Goal: Information Seeking & Learning: Learn about a topic

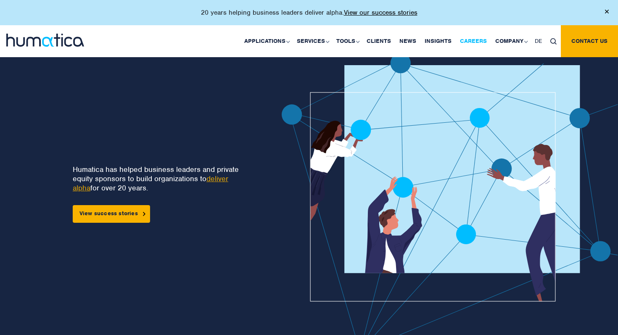
click at [468, 39] on link "Careers" at bounding box center [473, 41] width 35 height 32
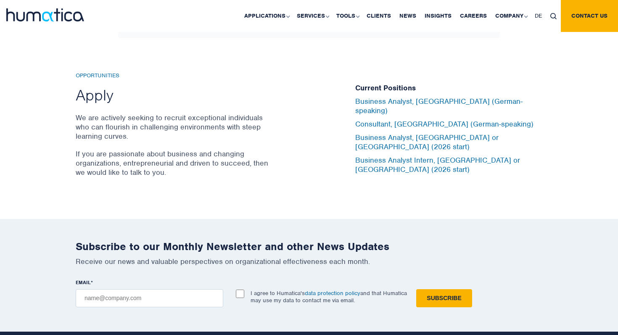
scroll to position [2771, 0]
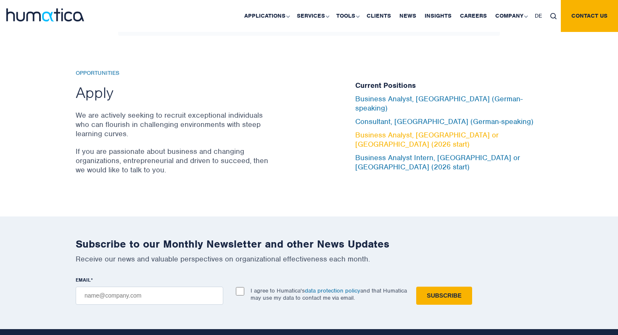
click at [410, 131] on link "Business Analyst, [GEOGRAPHIC_DATA] or [GEOGRAPHIC_DATA] (2026 start)" at bounding box center [426, 139] width 143 height 18
click at [410, 161] on div "Current Positions Business Analyst, [GEOGRAPHIC_DATA] (German-speaking) Consult…" at bounding box center [448, 127] width 187 height 114
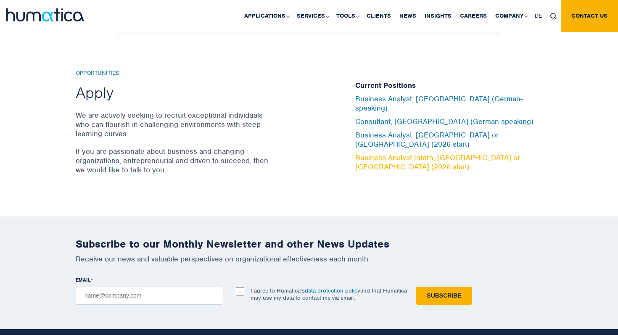
click at [407, 153] on link "Business Analyst Intern, [GEOGRAPHIC_DATA] or [GEOGRAPHIC_DATA] (2026 start)" at bounding box center [437, 162] width 165 height 18
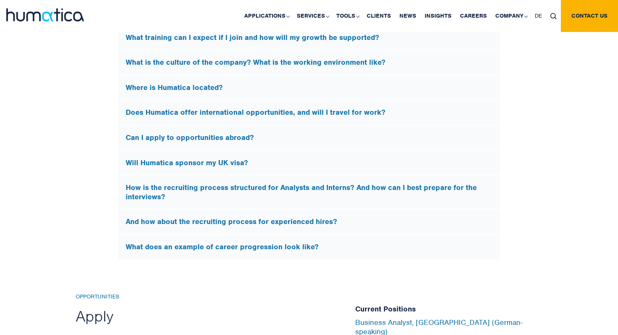
click at [243, 193] on h5 "How is the recruiting process structured for Analysts and Interns? And how can …" at bounding box center [309, 192] width 367 height 18
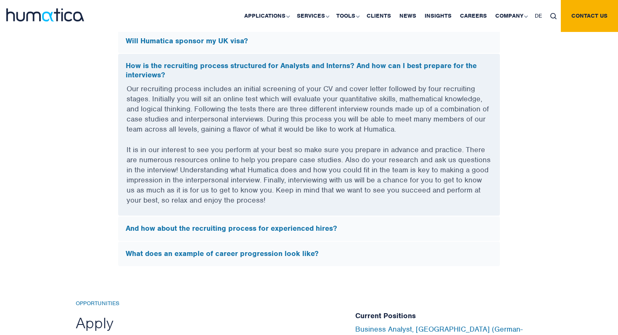
scroll to position [2564, 0]
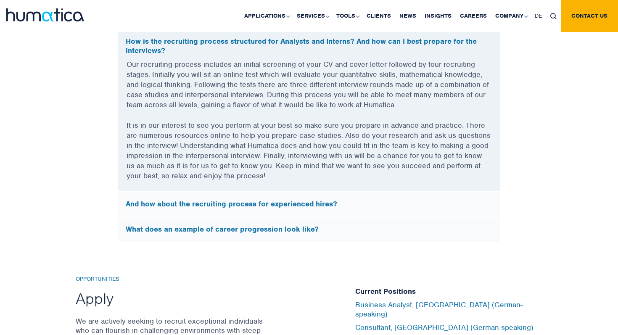
click at [145, 225] on h5 "What does an example of career progression look like?" at bounding box center [309, 229] width 367 height 9
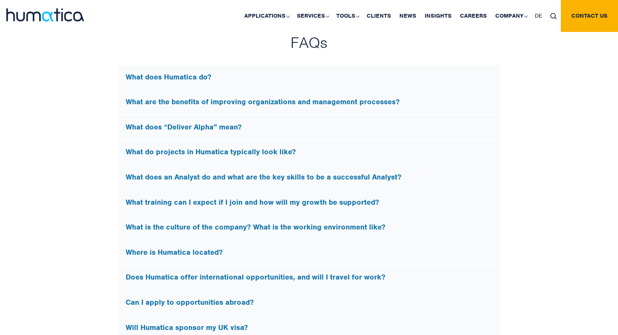
scroll to position [2245, 0]
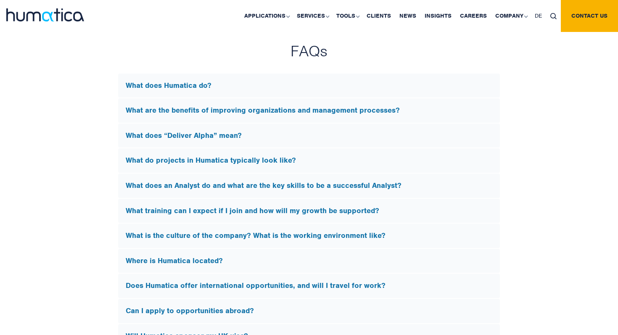
click at [211, 189] on div "What does an Analyst do and what are the key skills to be a successful Analyst?" at bounding box center [309, 186] width 382 height 24
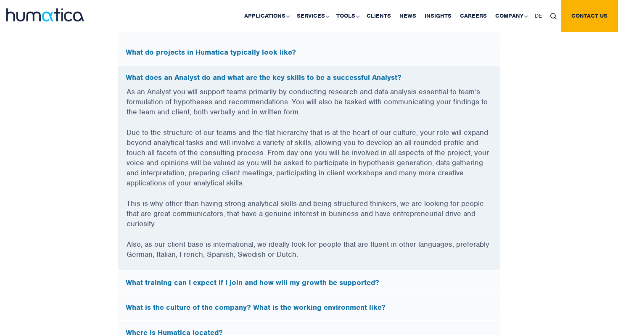
scroll to position [2354, 0]
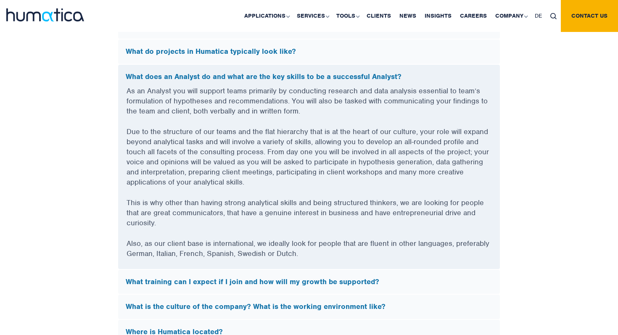
click at [552, 88] on div "FAQs What does Humatica do? Humatica is a specialist consultancy focused on imp…" at bounding box center [309, 218] width 618 height 572
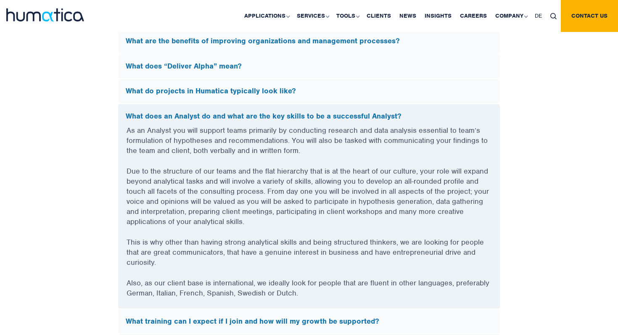
scroll to position [2312, 0]
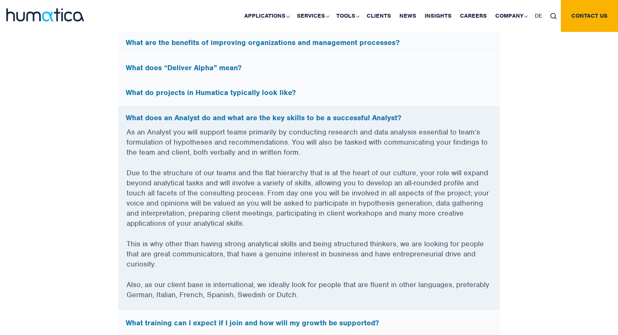
click at [441, 119] on h5 "What does an Analyst do and what are the key skills to be a successful Analyst?" at bounding box center [309, 118] width 367 height 9
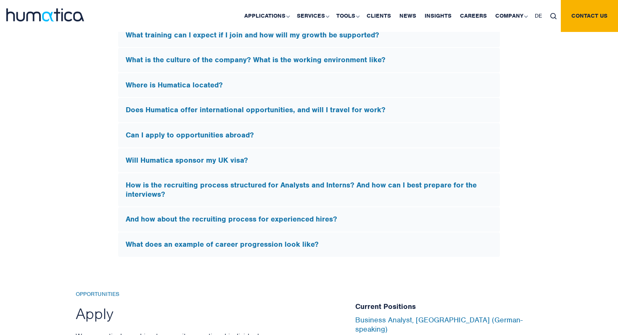
scroll to position [2423, 0]
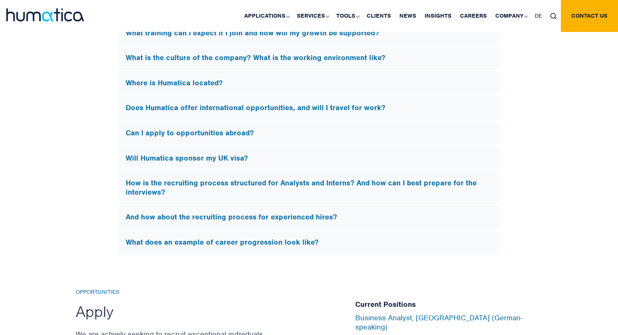
click at [507, 139] on div "FAQs What does Humatica do? Humatica is a specialist consultancy focused on imp…" at bounding box center [308, 59] width 479 height 392
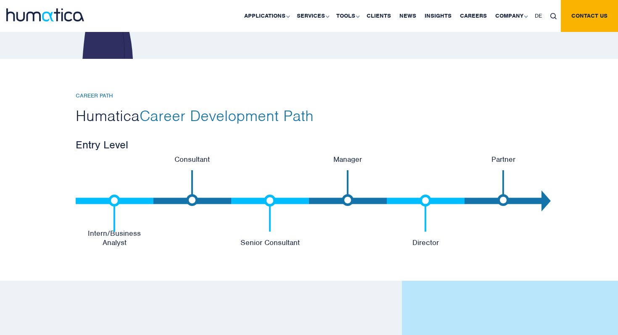
scroll to position [1721, 0]
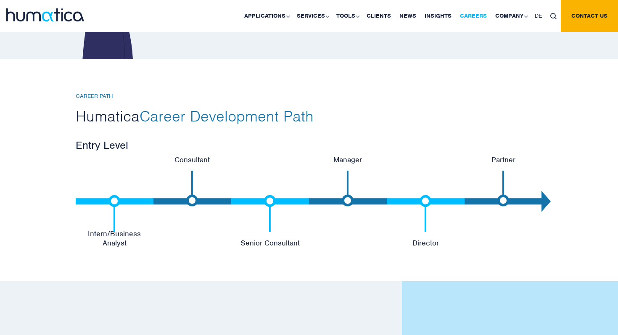
click at [478, 21] on link "Careers" at bounding box center [473, 16] width 35 height 32
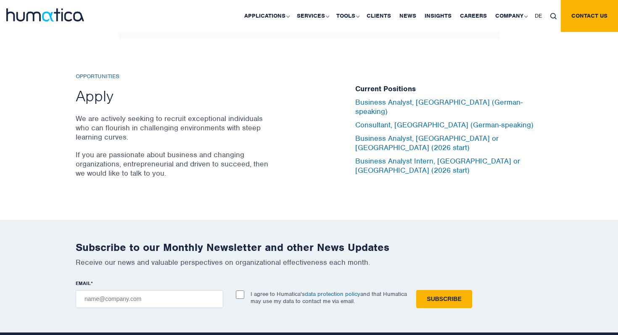
scroll to position [2769, 0]
